Goal: Obtain resource: Download file/media

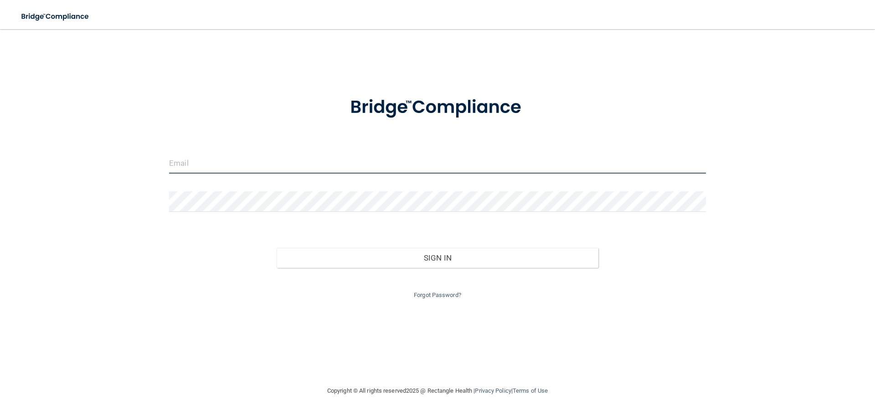
click at [204, 164] on input "email" at bounding box center [437, 163] width 537 height 21
type input "[EMAIL_ADDRESS][DOMAIN_NAME]"
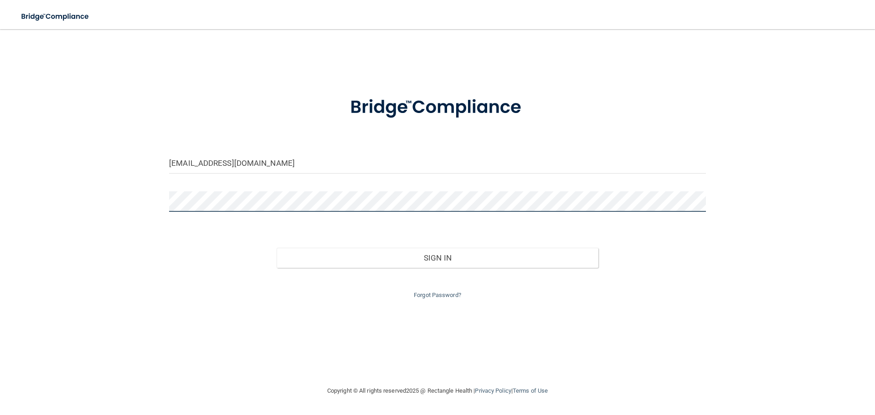
click at [277, 248] on button "Sign In" at bounding box center [438, 258] width 322 height 20
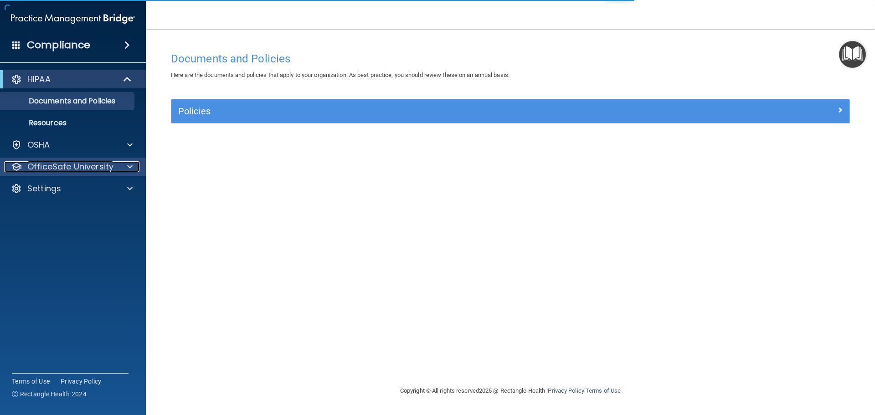
click at [125, 166] on div at bounding box center [128, 166] width 23 height 11
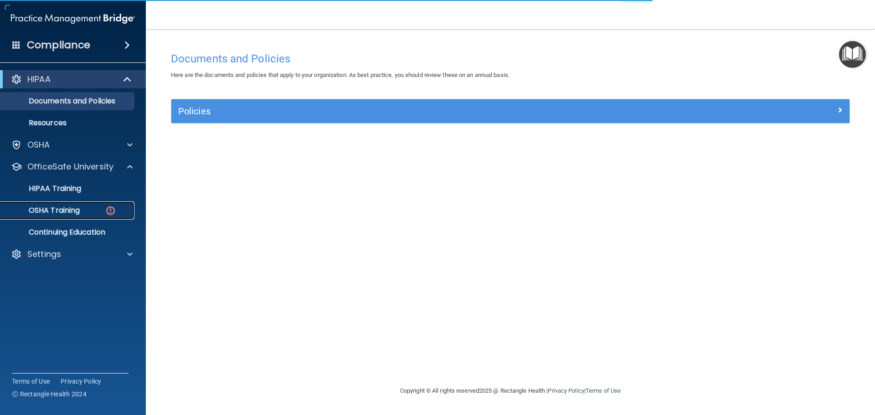
click at [81, 208] on div "OSHA Training" at bounding box center [68, 210] width 124 height 9
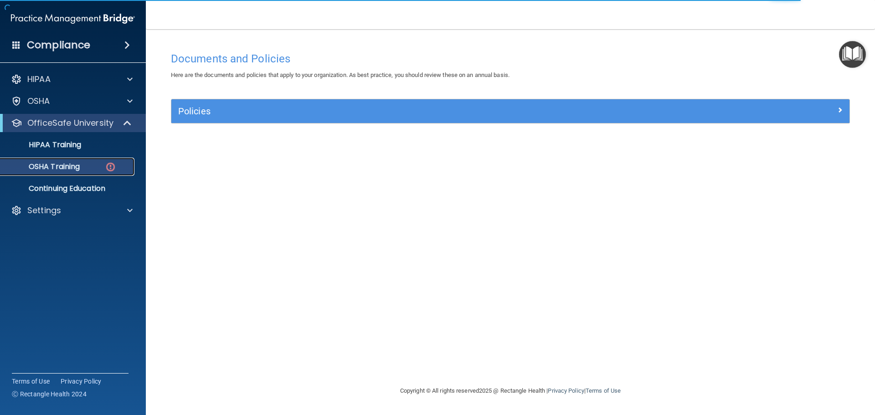
click at [102, 166] on div "OSHA Training" at bounding box center [68, 166] width 124 height 9
click at [94, 189] on p "Continuing Education" at bounding box center [68, 188] width 124 height 9
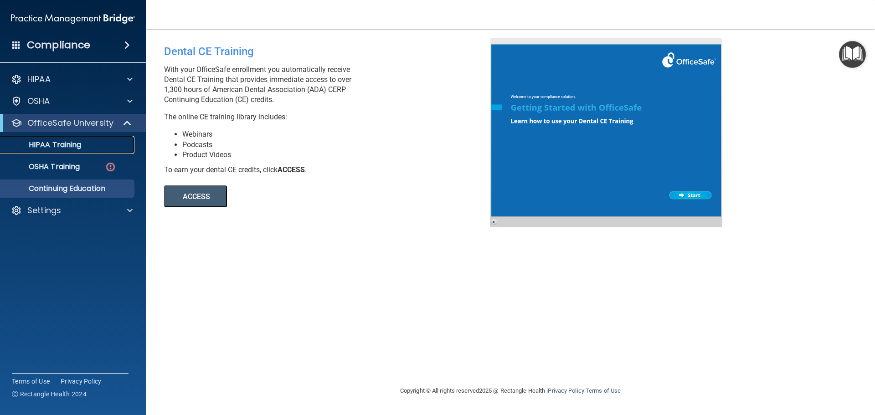
click at [71, 143] on p "HIPAA Training" at bounding box center [43, 144] width 75 height 9
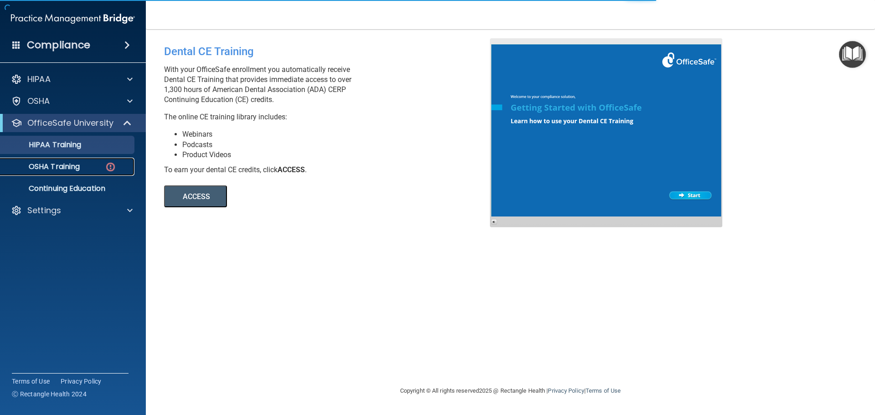
click at [68, 166] on p "OSHA Training" at bounding box center [43, 166] width 74 height 9
click at [111, 167] on img at bounding box center [110, 166] width 11 height 11
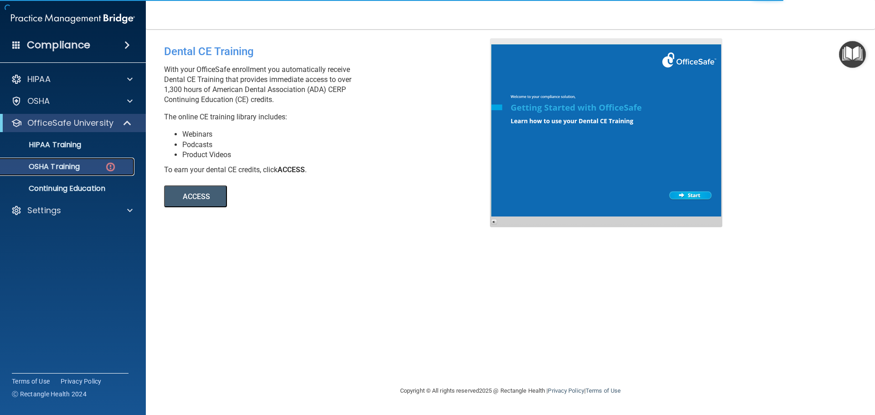
click at [68, 164] on p "OSHA Training" at bounding box center [43, 166] width 74 height 9
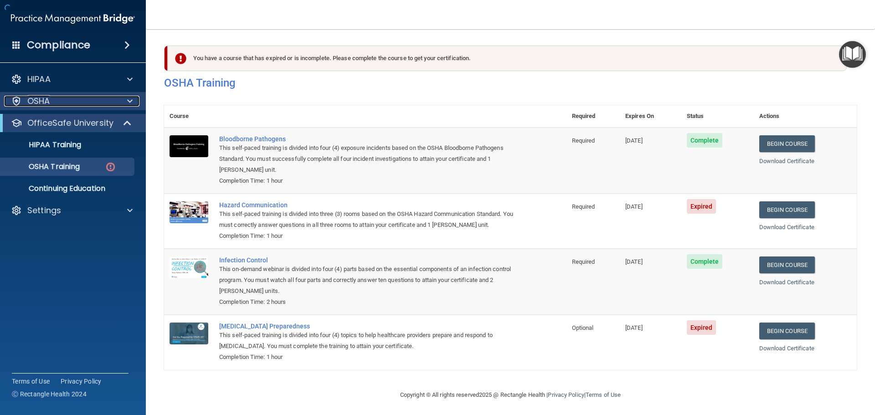
click at [131, 98] on span at bounding box center [129, 101] width 5 height 11
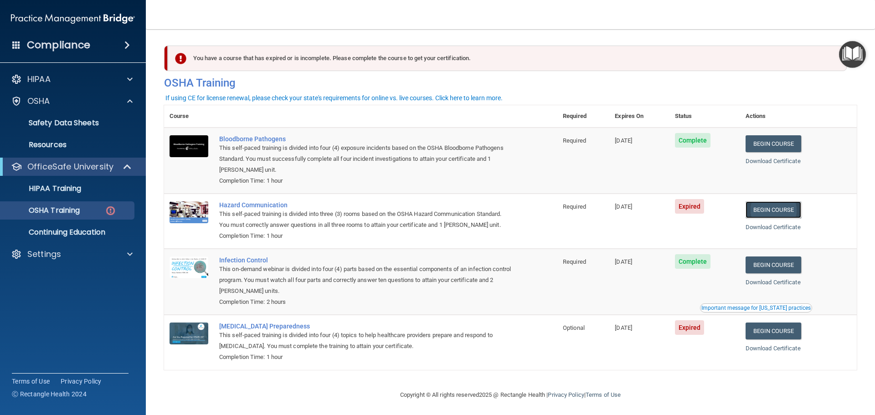
click at [767, 210] on link "Begin Course" at bounding box center [774, 210] width 56 height 17
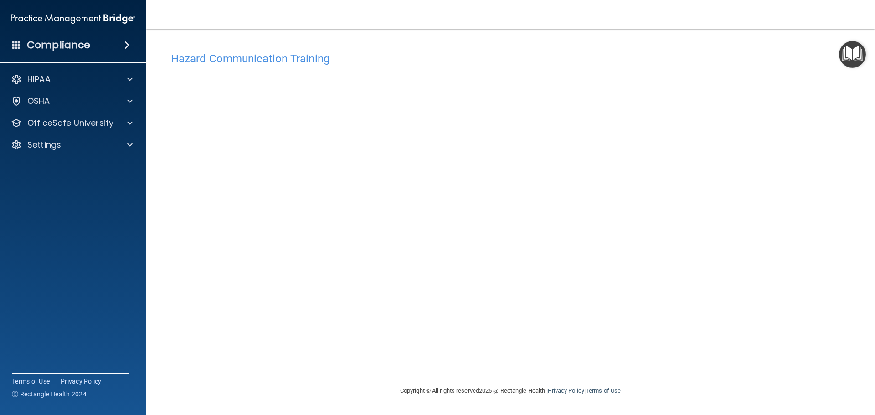
click at [682, 313] on div "Hazard Communication Training This course doesn’t expire until 09/04/2024. Are …" at bounding box center [510, 216] width 693 height 338
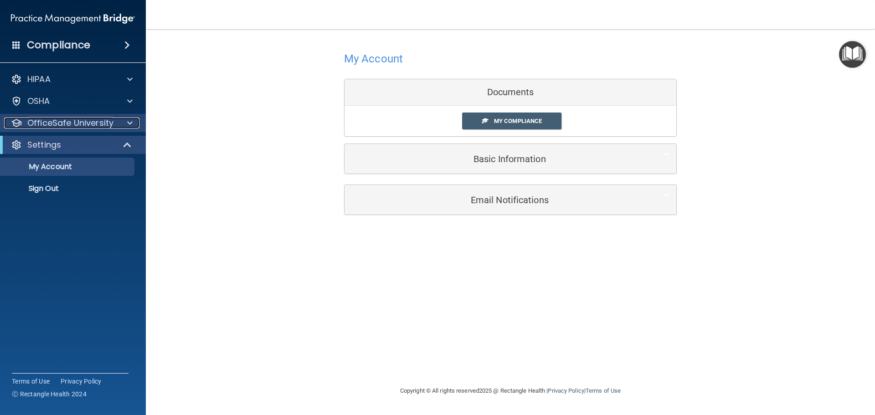
click at [47, 128] on p "OfficeSafe University" at bounding box center [70, 123] width 86 height 11
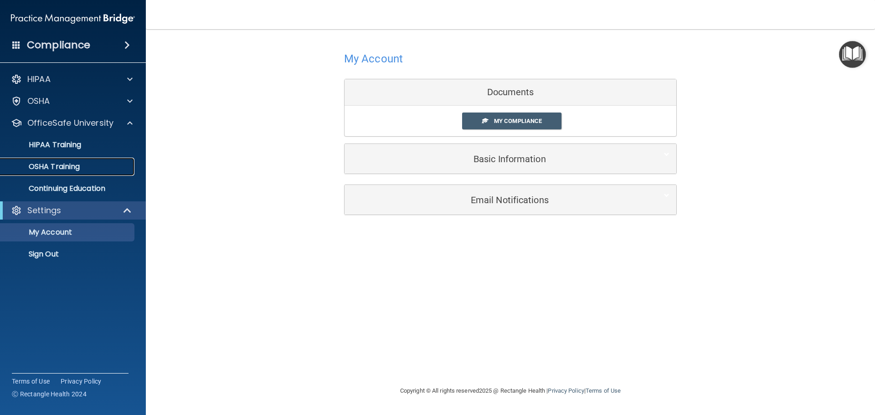
click at [56, 163] on p "OSHA Training" at bounding box center [43, 166] width 74 height 9
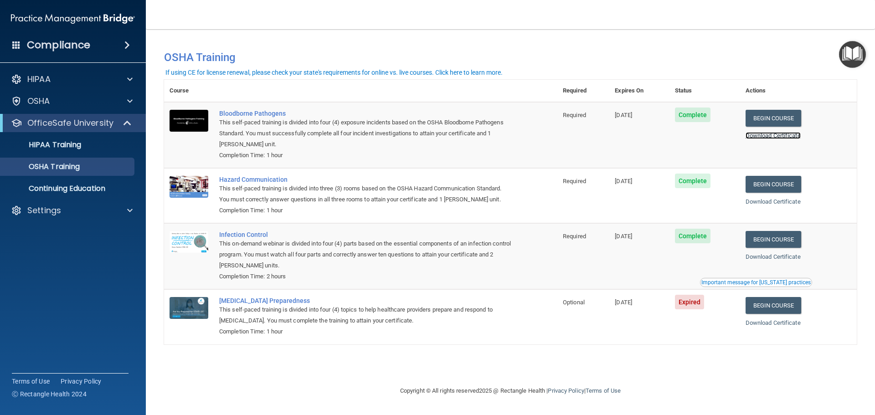
click at [775, 134] on link "Download Certificate" at bounding box center [773, 135] width 55 height 7
click at [769, 201] on link "Download Certificate" at bounding box center [773, 201] width 55 height 7
click at [784, 258] on link "Download Certificate" at bounding box center [773, 256] width 55 height 7
click at [57, 146] on p "HIPAA Training" at bounding box center [43, 144] width 75 height 9
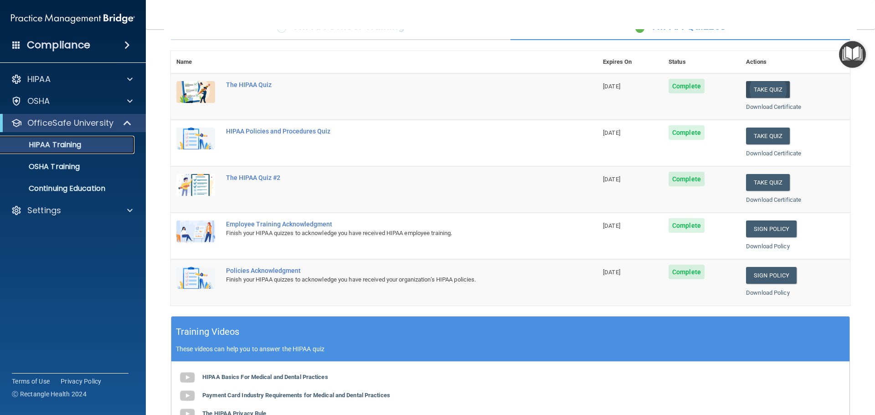
scroll to position [43, 0]
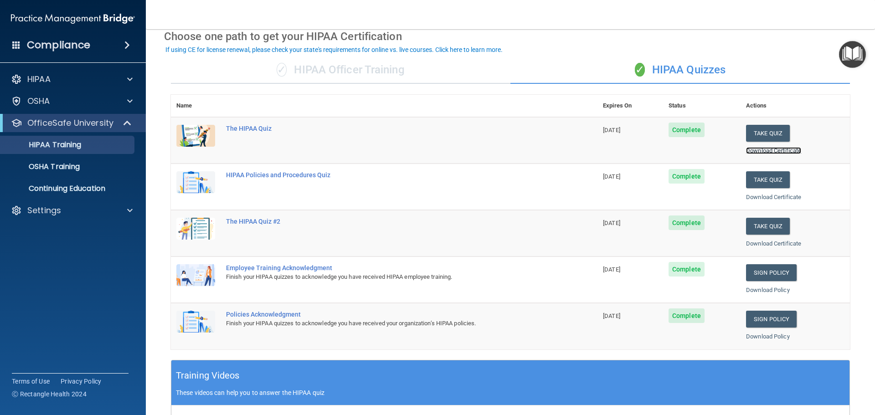
click at [751, 153] on link "Download Certificate" at bounding box center [773, 150] width 55 height 7
click at [770, 196] on link "Download Certificate" at bounding box center [773, 197] width 55 height 7
click at [762, 246] on link "Download Certificate" at bounding box center [773, 243] width 55 height 7
click at [758, 291] on link "Download Policy" at bounding box center [768, 290] width 44 height 7
click at [759, 339] on link "Download Policy" at bounding box center [768, 336] width 44 height 7
